Goal: Go to known website: Access a specific website the user already knows

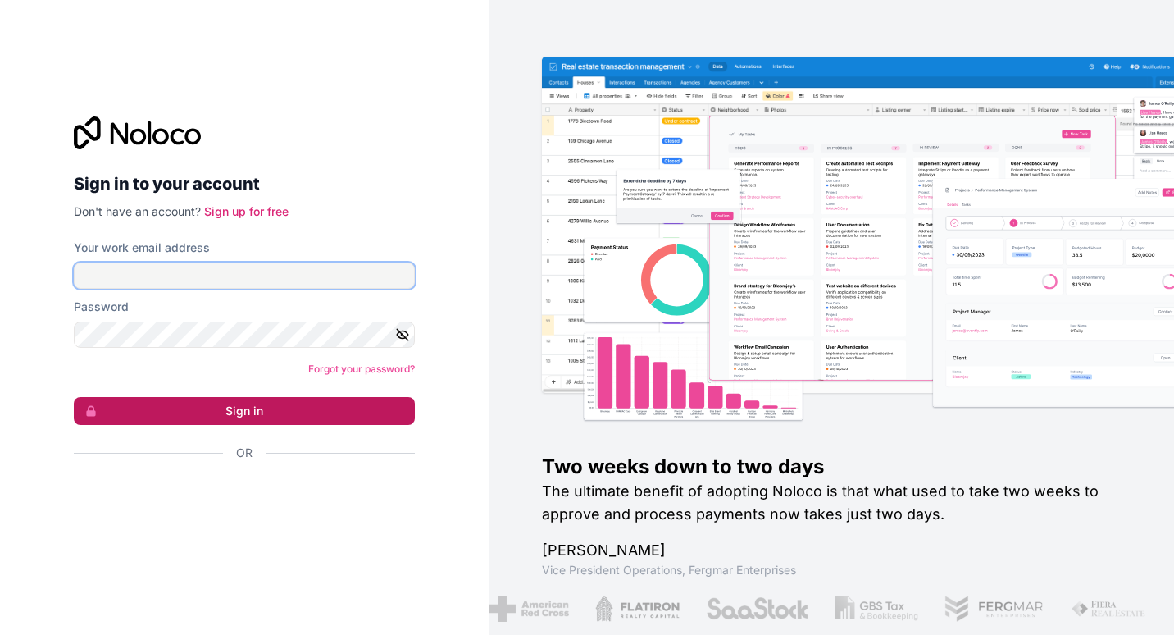
type input "[EMAIL_ADDRESS][DOMAIN_NAME]"
click at [317, 414] on button "Sign in" at bounding box center [244, 411] width 341 height 28
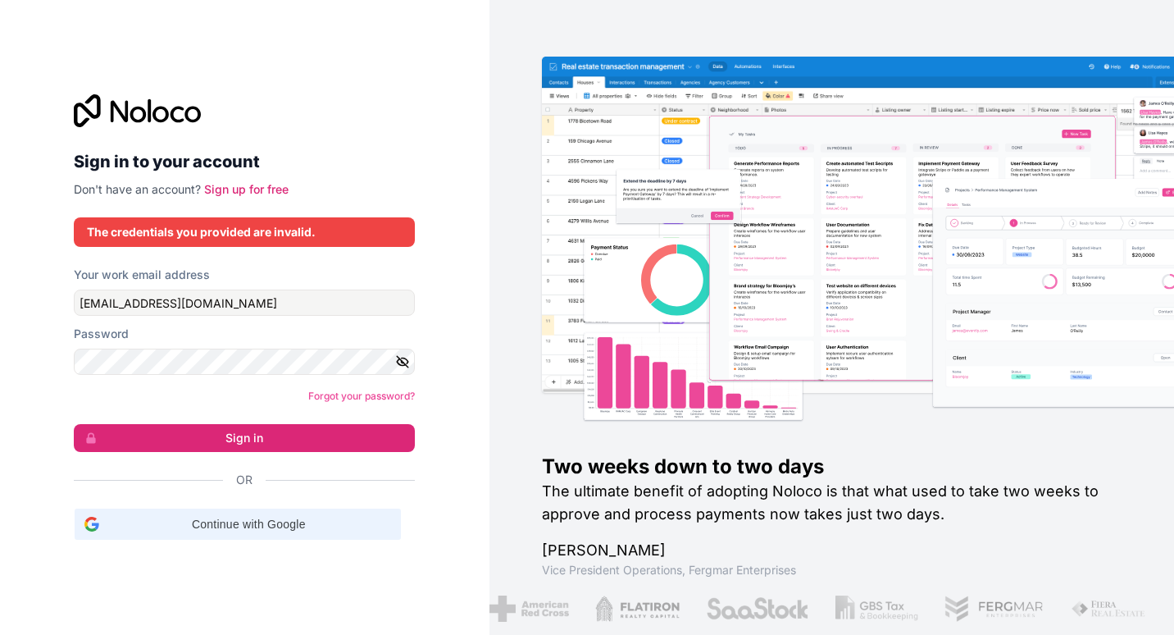
click at [212, 520] on span "Continue with Google" at bounding box center [248, 524] width 285 height 17
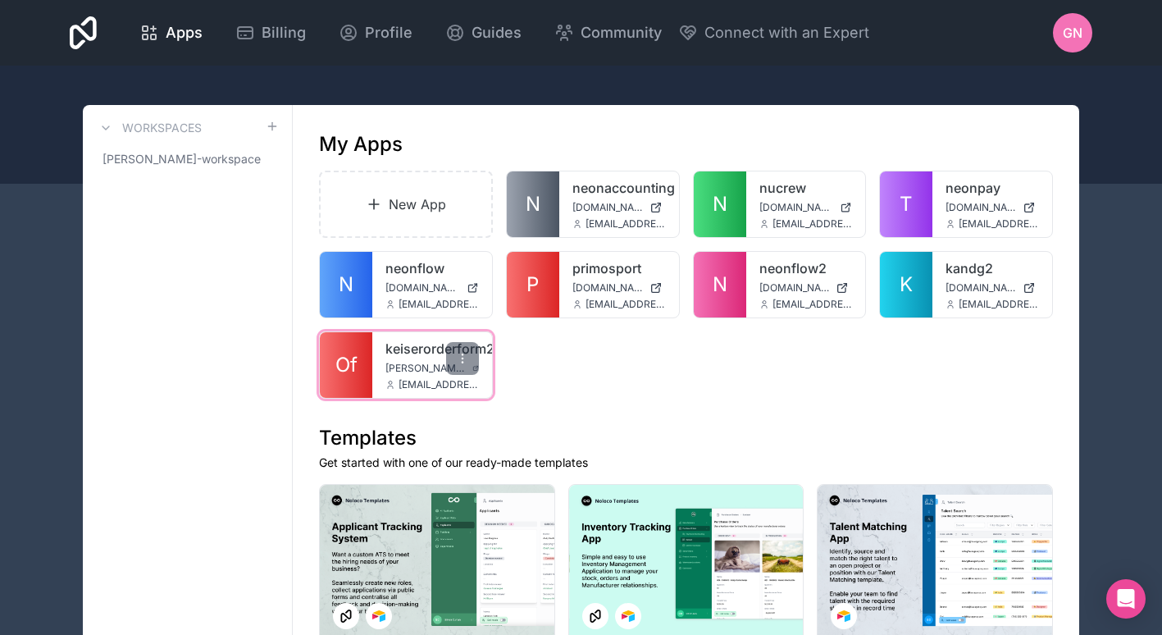
click at [362, 378] on link "Of" at bounding box center [346, 365] width 52 height 66
